Goal: Book appointment/travel/reservation

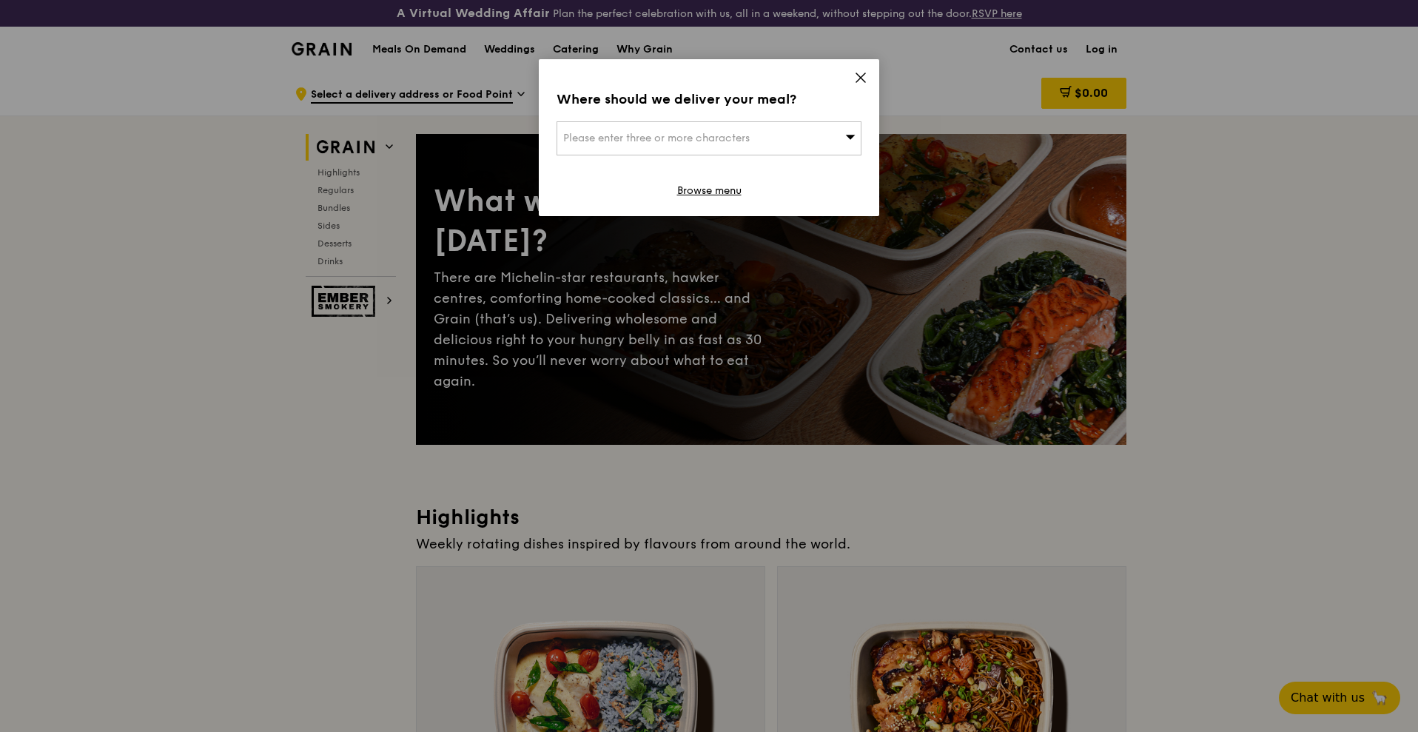
click at [821, 124] on div "Please enter three or more characters" at bounding box center [709, 138] width 305 height 34
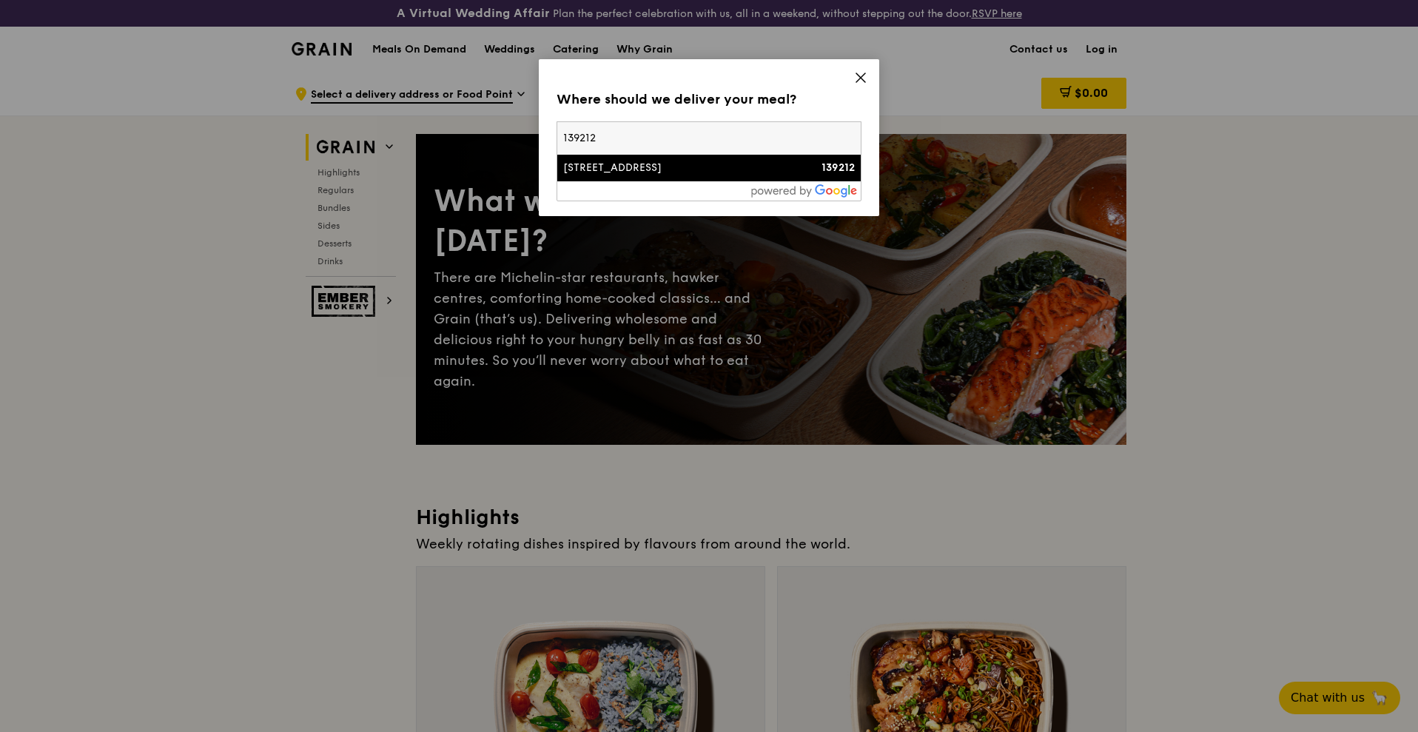
type input "139212"
click at [762, 174] on div "[STREET_ADDRESS]" at bounding box center [672, 168] width 219 height 15
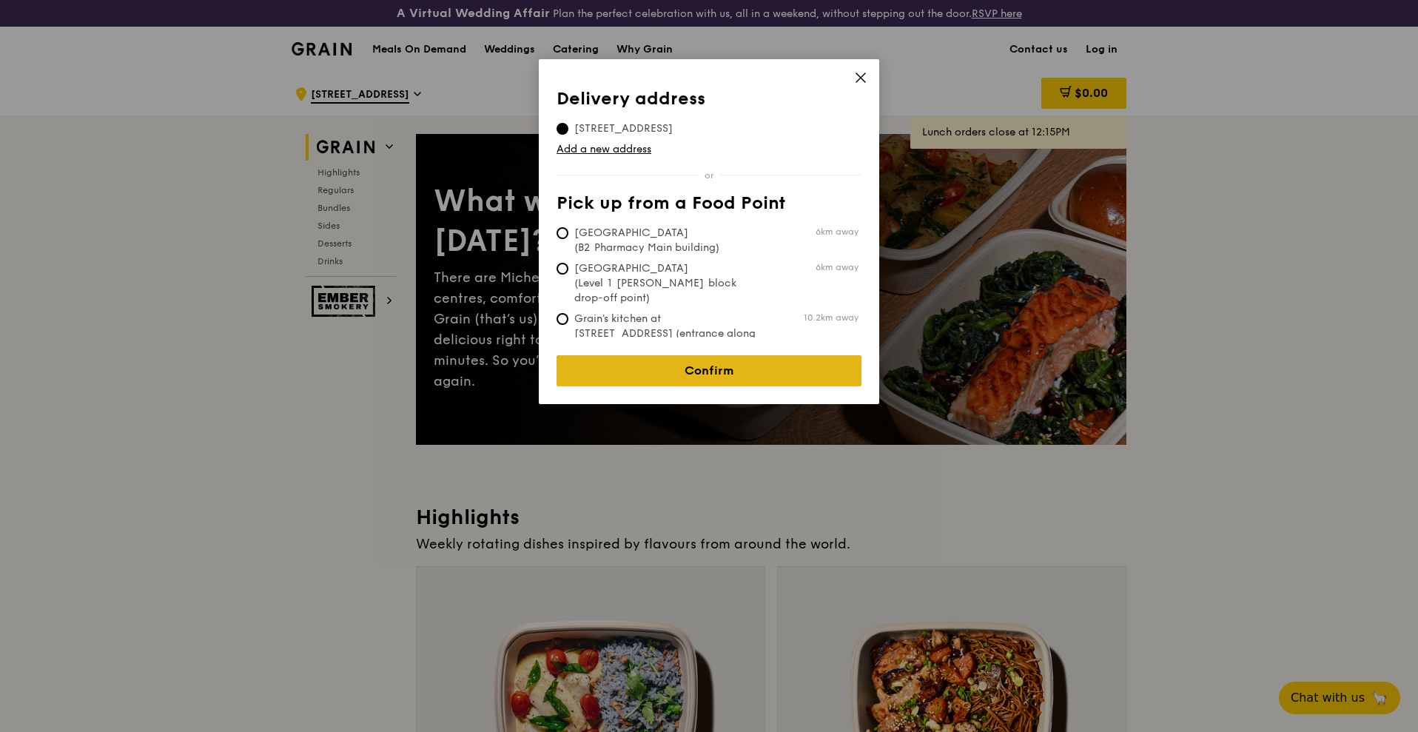
click at [744, 358] on link "Confirm" at bounding box center [709, 370] width 305 height 31
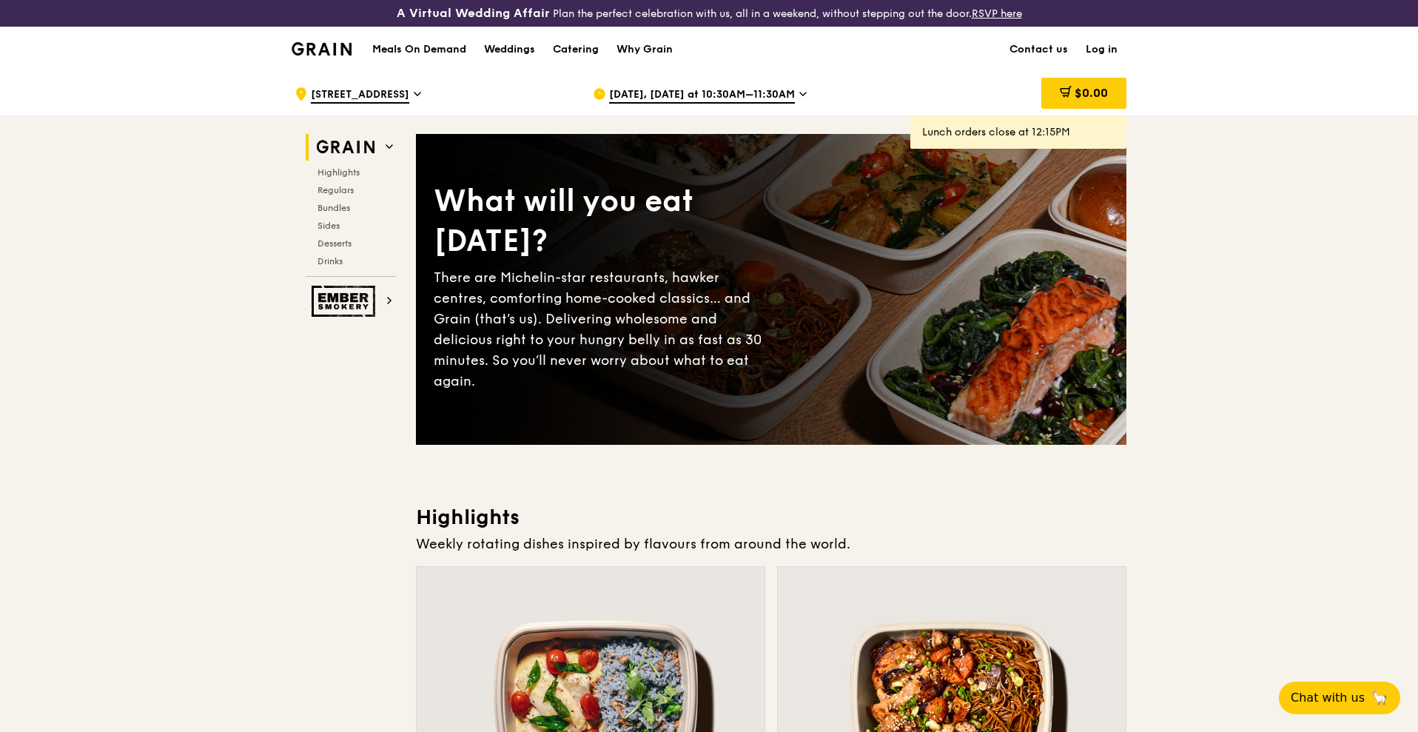
click at [742, 95] on span "[DATE], [DATE] at 10:30AM–11:30AM" at bounding box center [702, 95] width 186 height 16
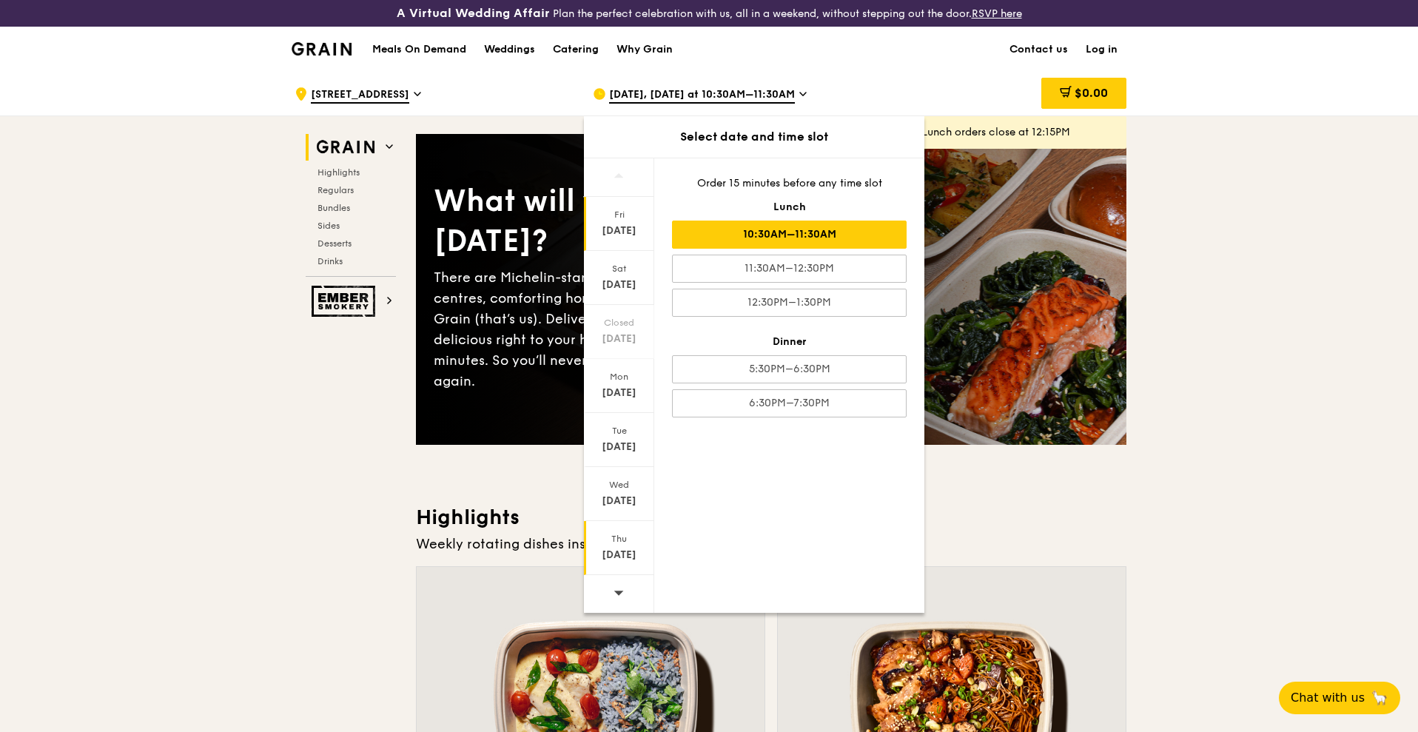
click at [648, 572] on div "[DATE]" at bounding box center [619, 548] width 70 height 54
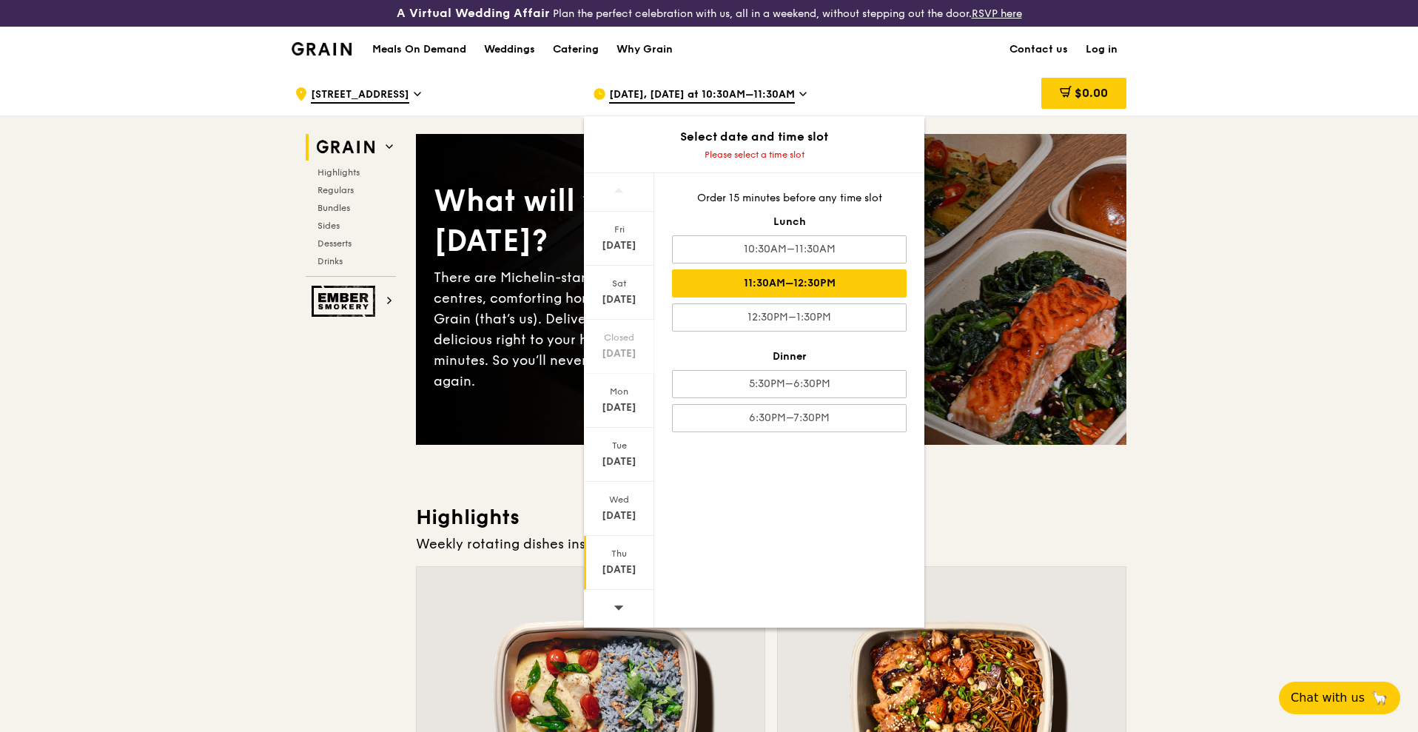
click at [813, 281] on div "11:30AM–12:30PM" at bounding box center [789, 283] width 235 height 28
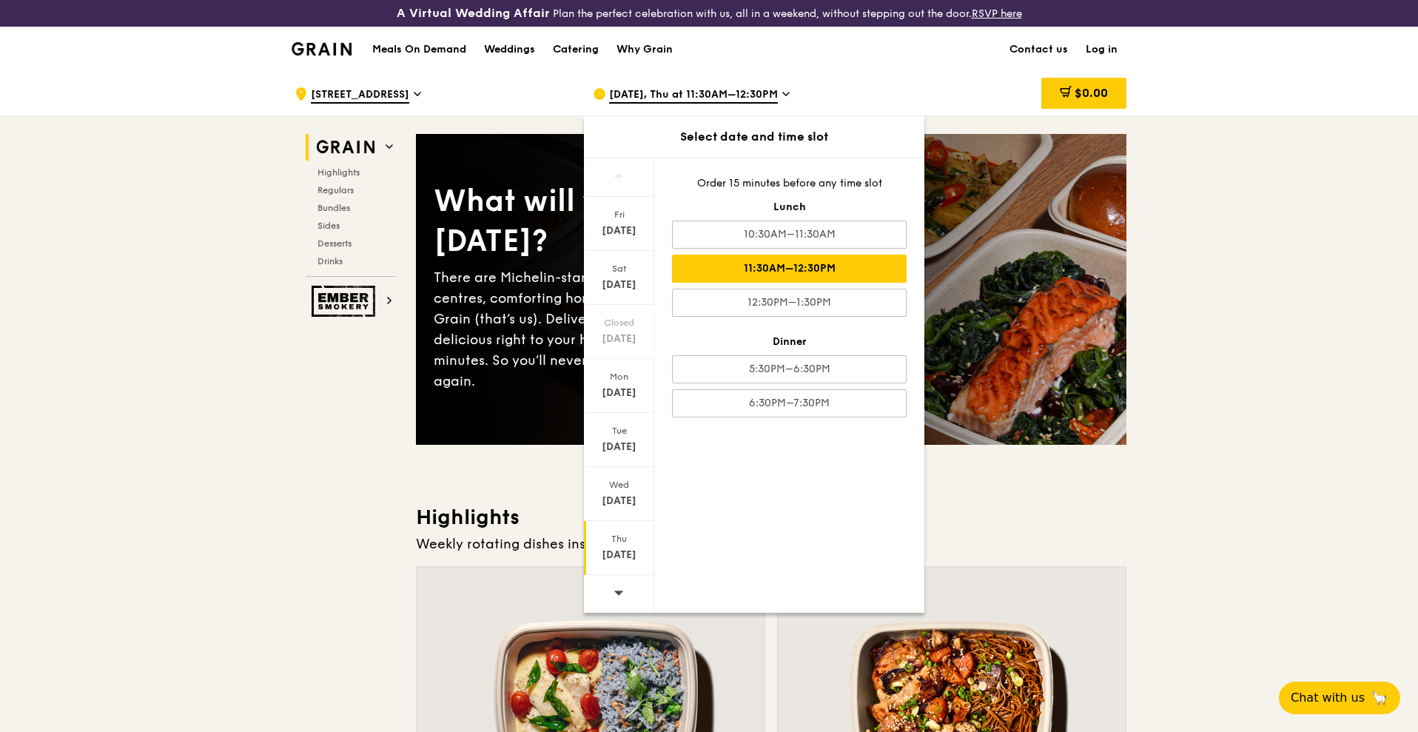
click at [837, 263] on div "11:30AM–12:30PM" at bounding box center [789, 269] width 235 height 28
click at [788, 264] on div "11:30AM–12:30PM" at bounding box center [789, 269] width 235 height 28
click at [803, 266] on div "11:30AM–12:30PM" at bounding box center [789, 269] width 235 height 28
click at [774, 186] on div "Order 15 minutes before any time slot" at bounding box center [789, 183] width 235 height 15
click at [783, 267] on div "11:30AM–12:30PM" at bounding box center [789, 269] width 235 height 28
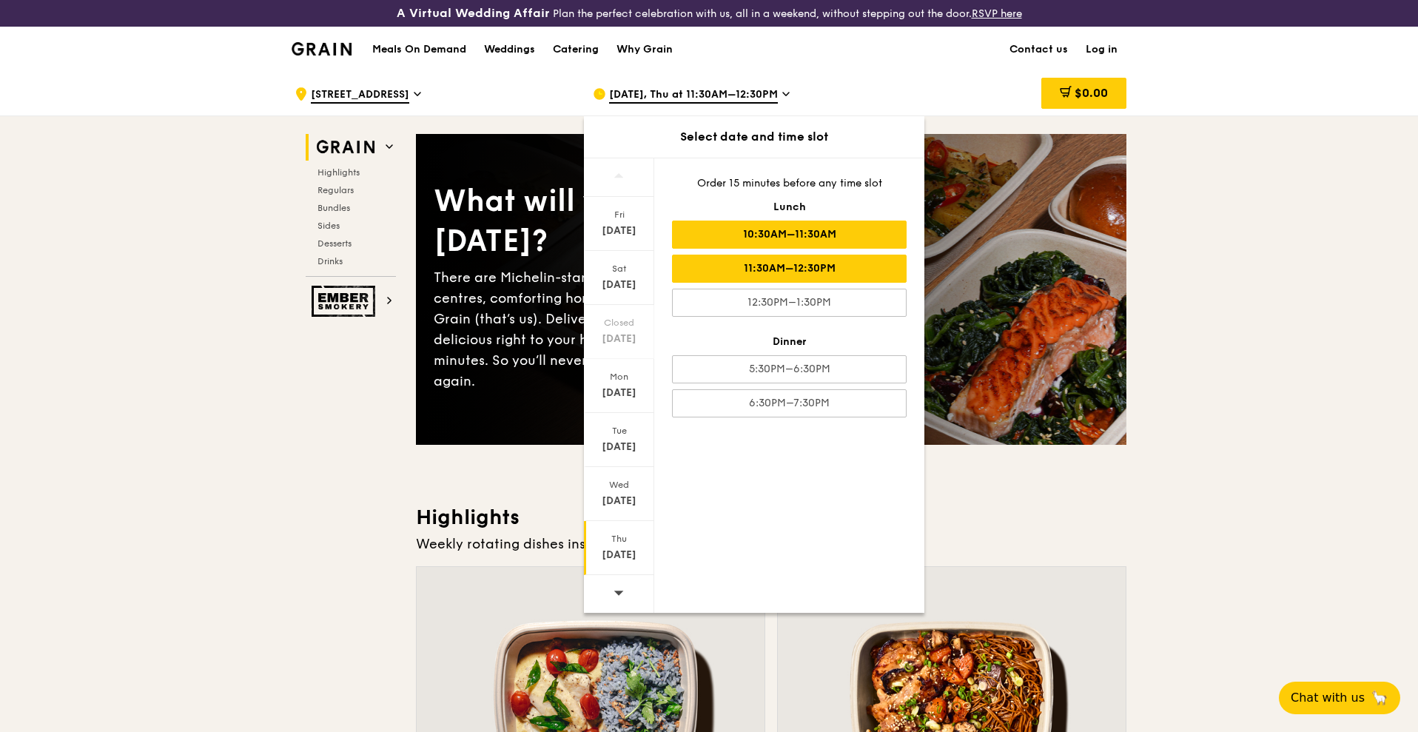
click at [784, 241] on div "10:30AM–11:30AM" at bounding box center [789, 235] width 235 height 28
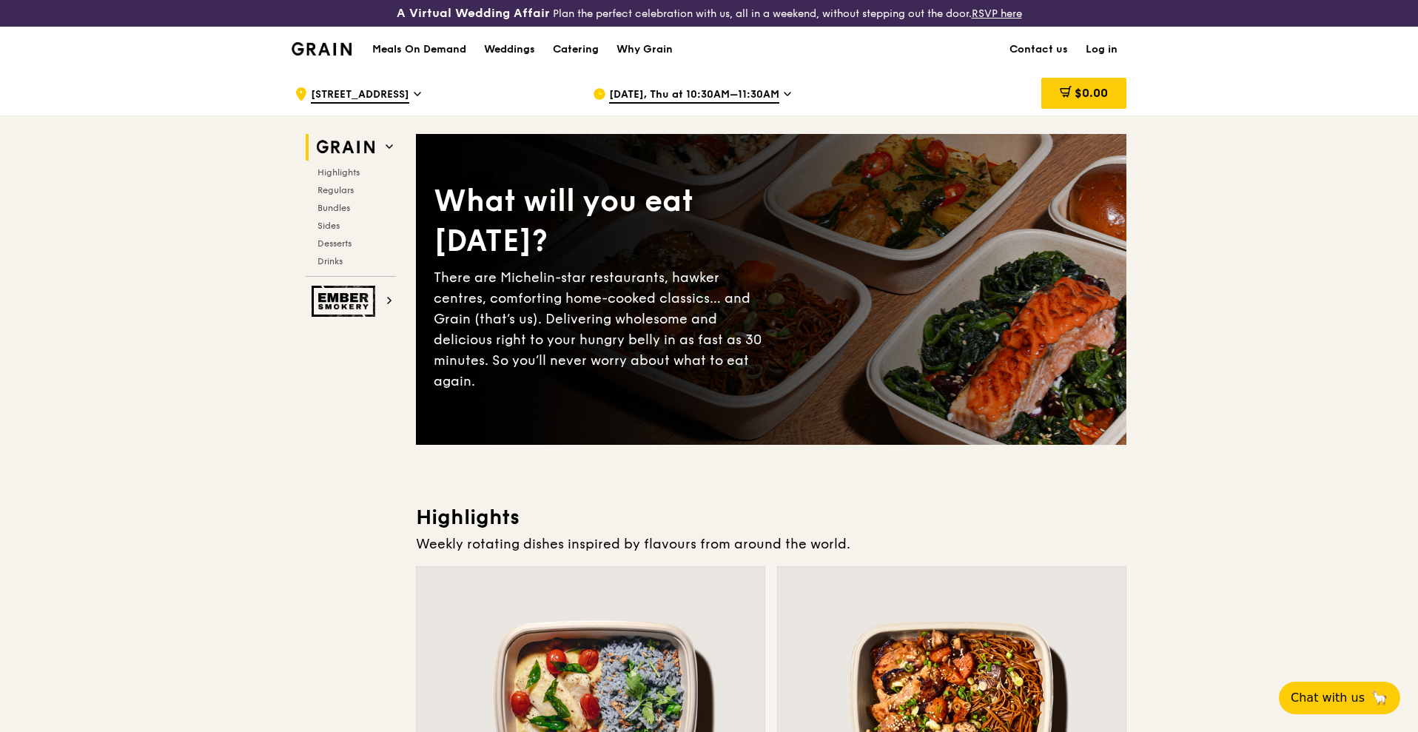
click at [689, 93] on span "[DATE], Thu at 10:30AM–11:30AM" at bounding box center [694, 95] width 170 height 16
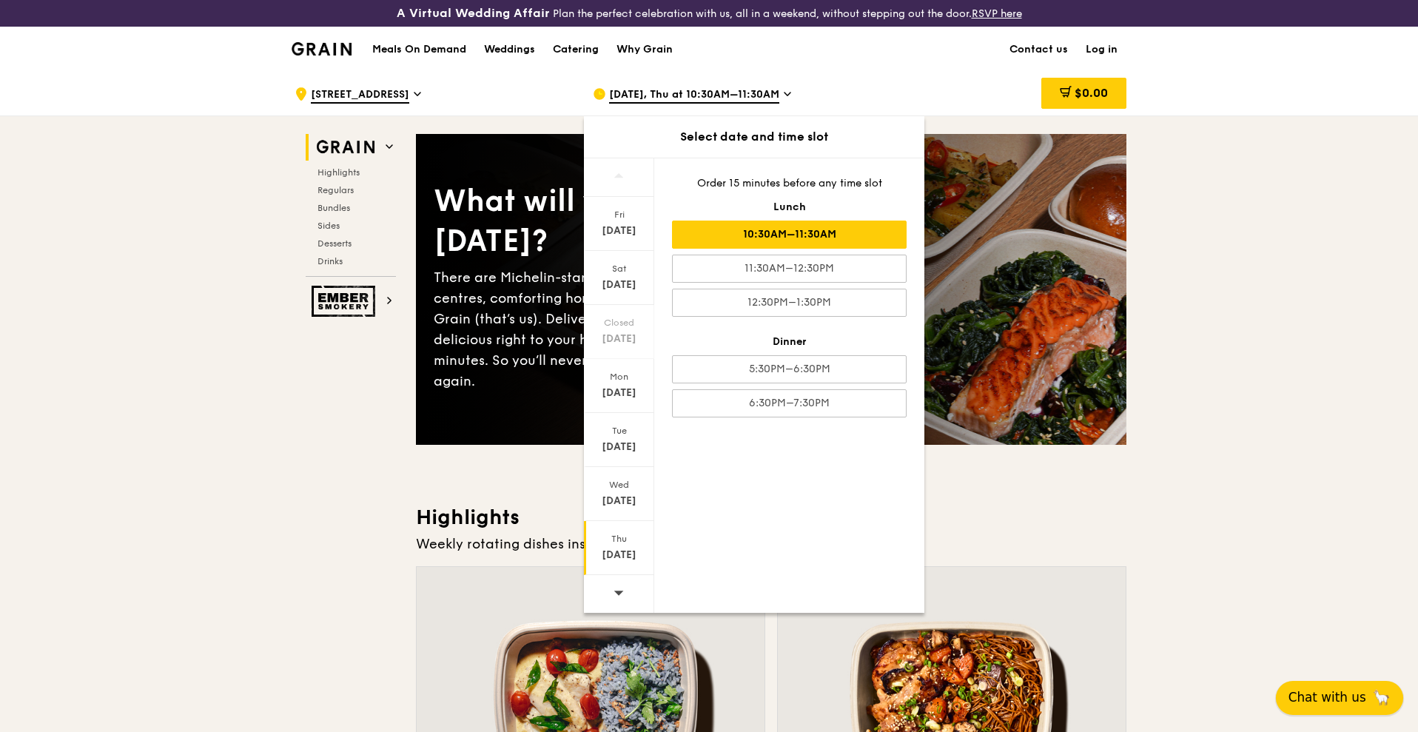
click at [1361, 686] on button "Chat with us 🦙" at bounding box center [1339, 698] width 127 height 34
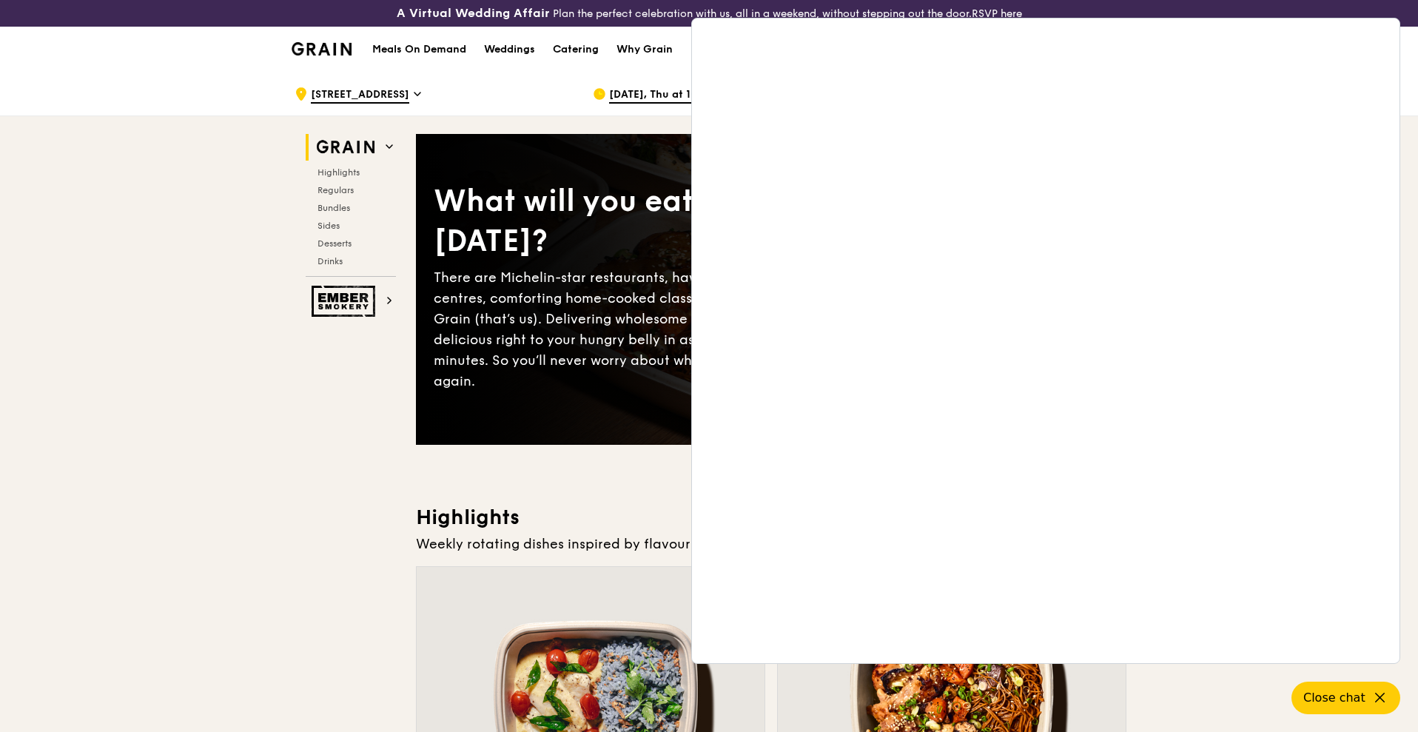
click at [643, 101] on span "[DATE], Thu at 10:30AM–11:30AM" at bounding box center [694, 95] width 170 height 16
